Goal: Find specific page/section: Find specific page/section

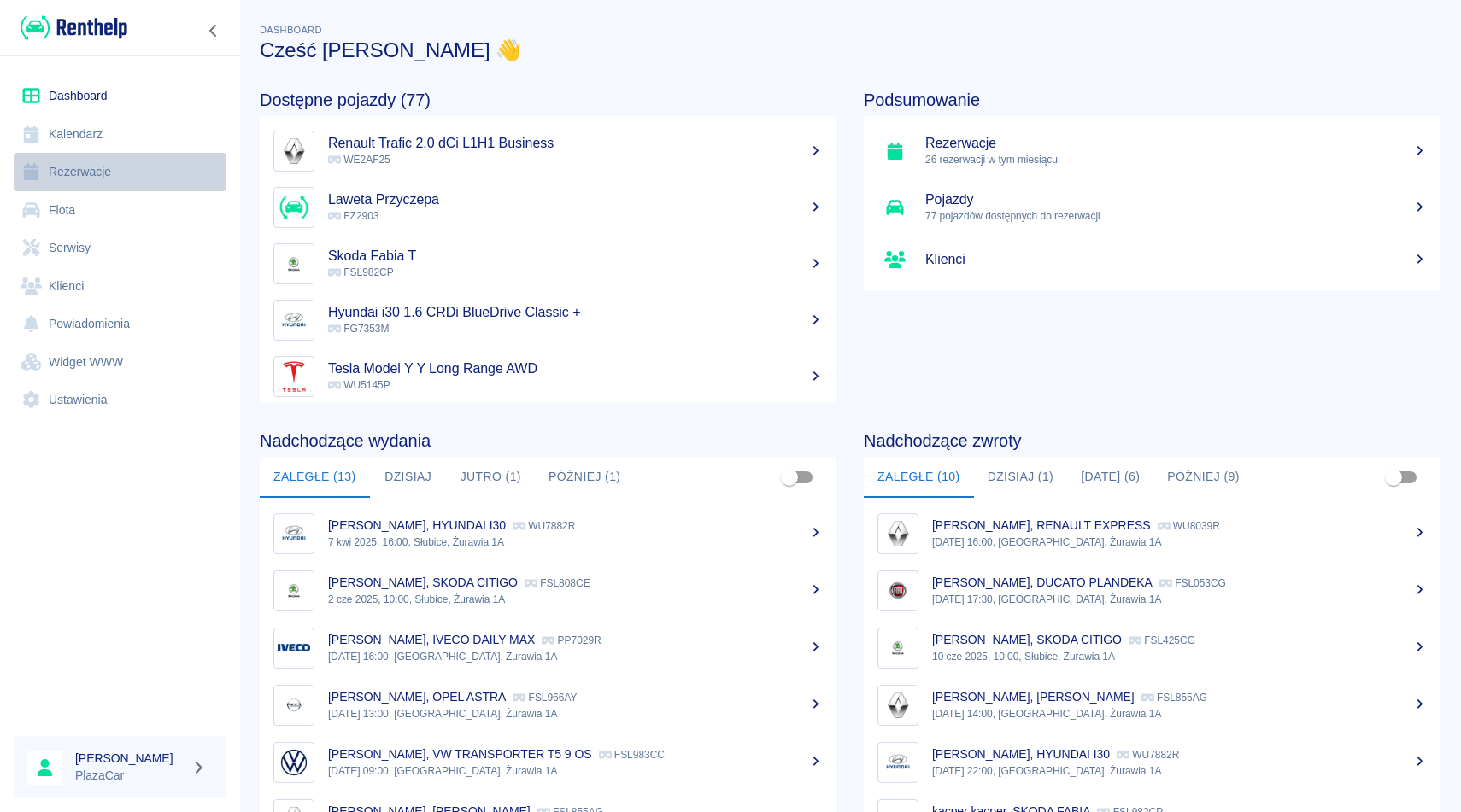
click at [106, 179] on link "Rezerwacje" at bounding box center [119, 172] width 212 height 38
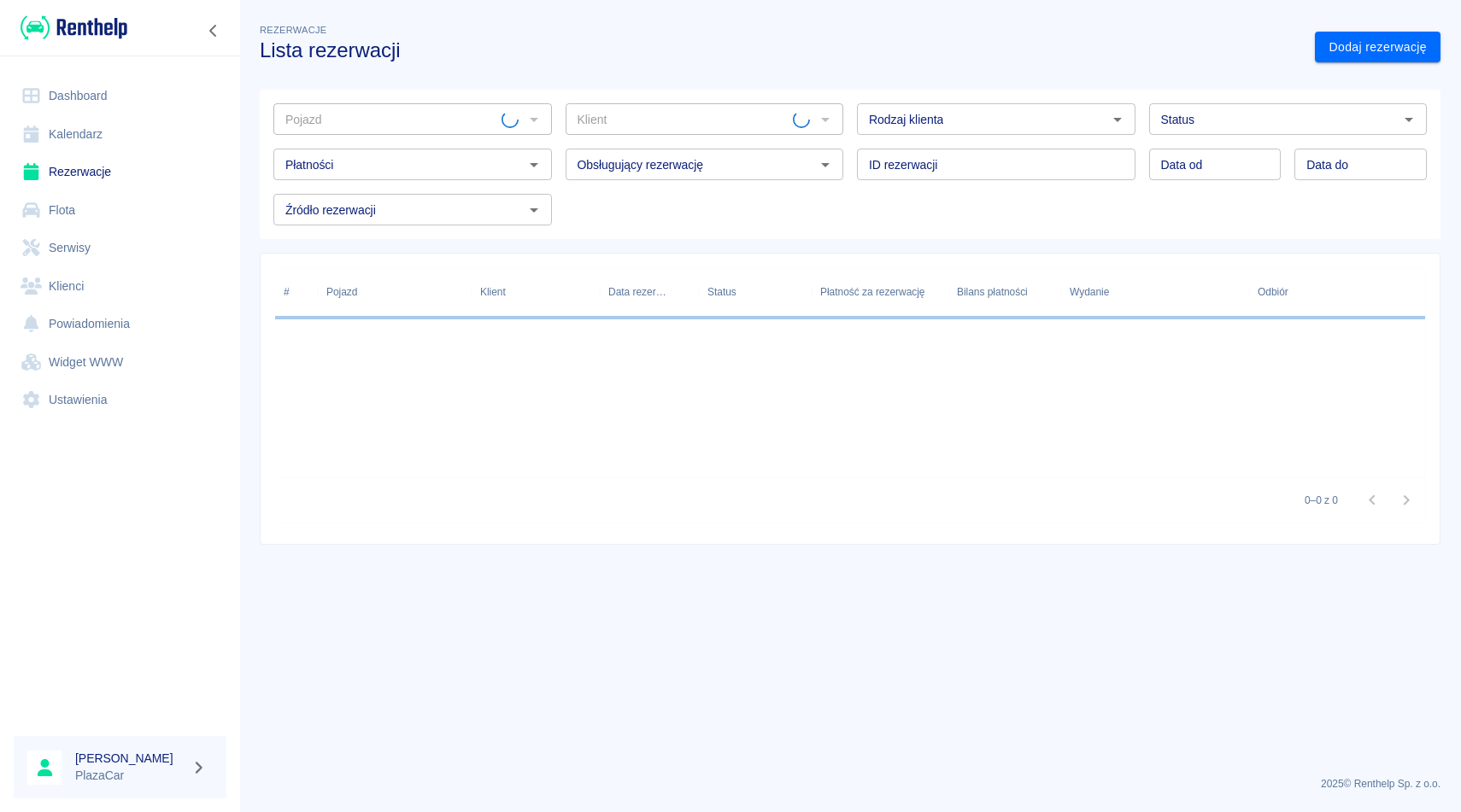
click at [95, 213] on link "Flota" at bounding box center [119, 210] width 212 height 38
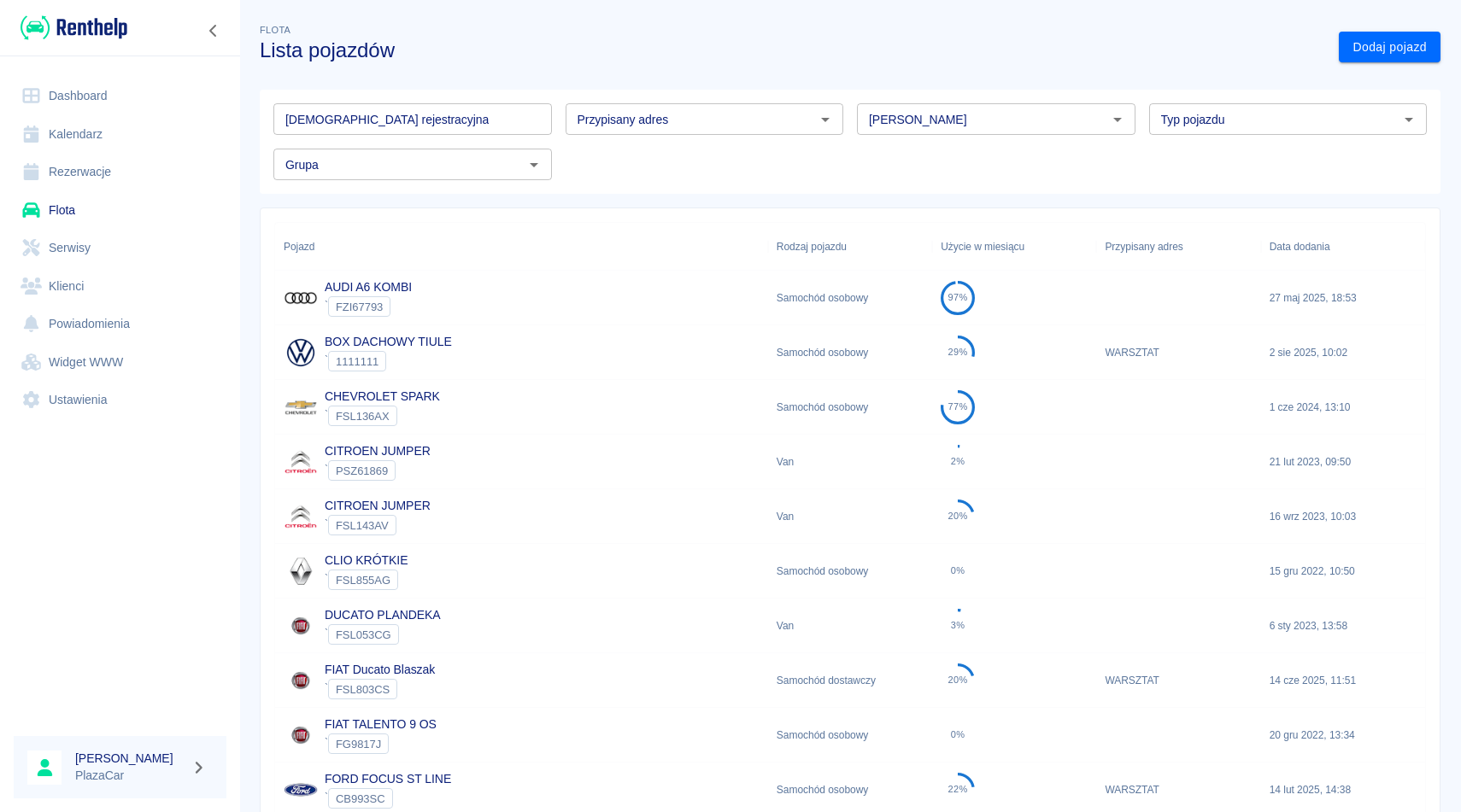
click at [879, 125] on input "[PERSON_NAME]" at bounding box center [982, 119] width 240 height 21
click at [897, 160] on li "Fiat" at bounding box center [996, 156] width 278 height 29
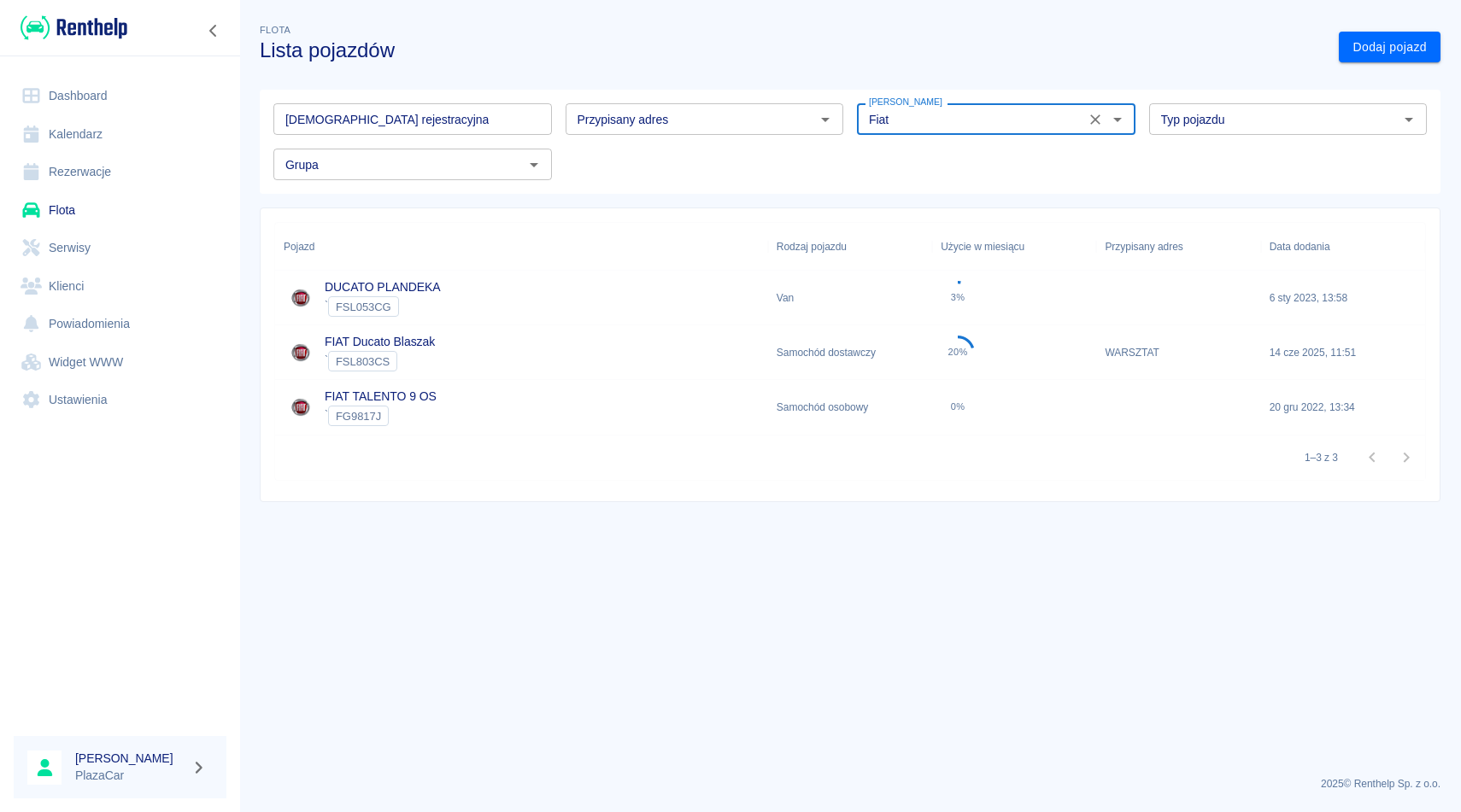
type input "Fiat"
